Goal: Task Accomplishment & Management: Use online tool/utility

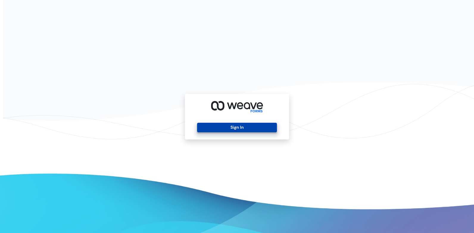
click at [224, 124] on button "Sign In" at bounding box center [236, 128] width 79 height 10
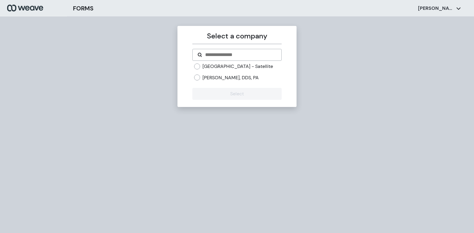
click at [199, 81] on div "[PERSON_NAME], DDS, PA" at bounding box center [237, 77] width 87 height 7
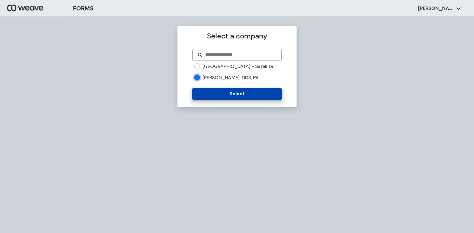
click at [203, 100] on button "Select" at bounding box center [236, 94] width 89 height 12
